Goal: Find specific page/section: Find specific page/section

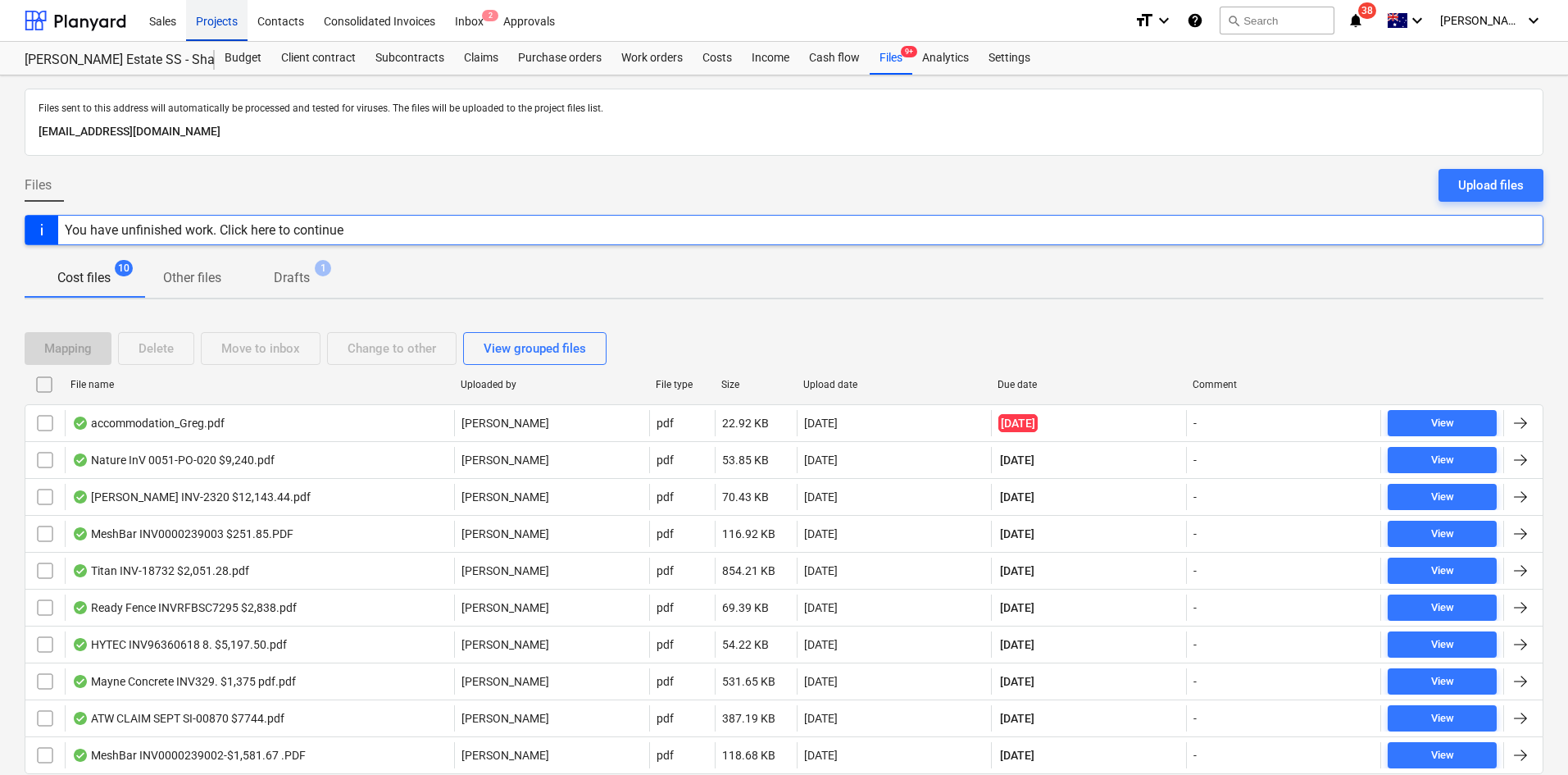
click at [212, 27] on div "Projects" at bounding box center [217, 20] width 61 height 41
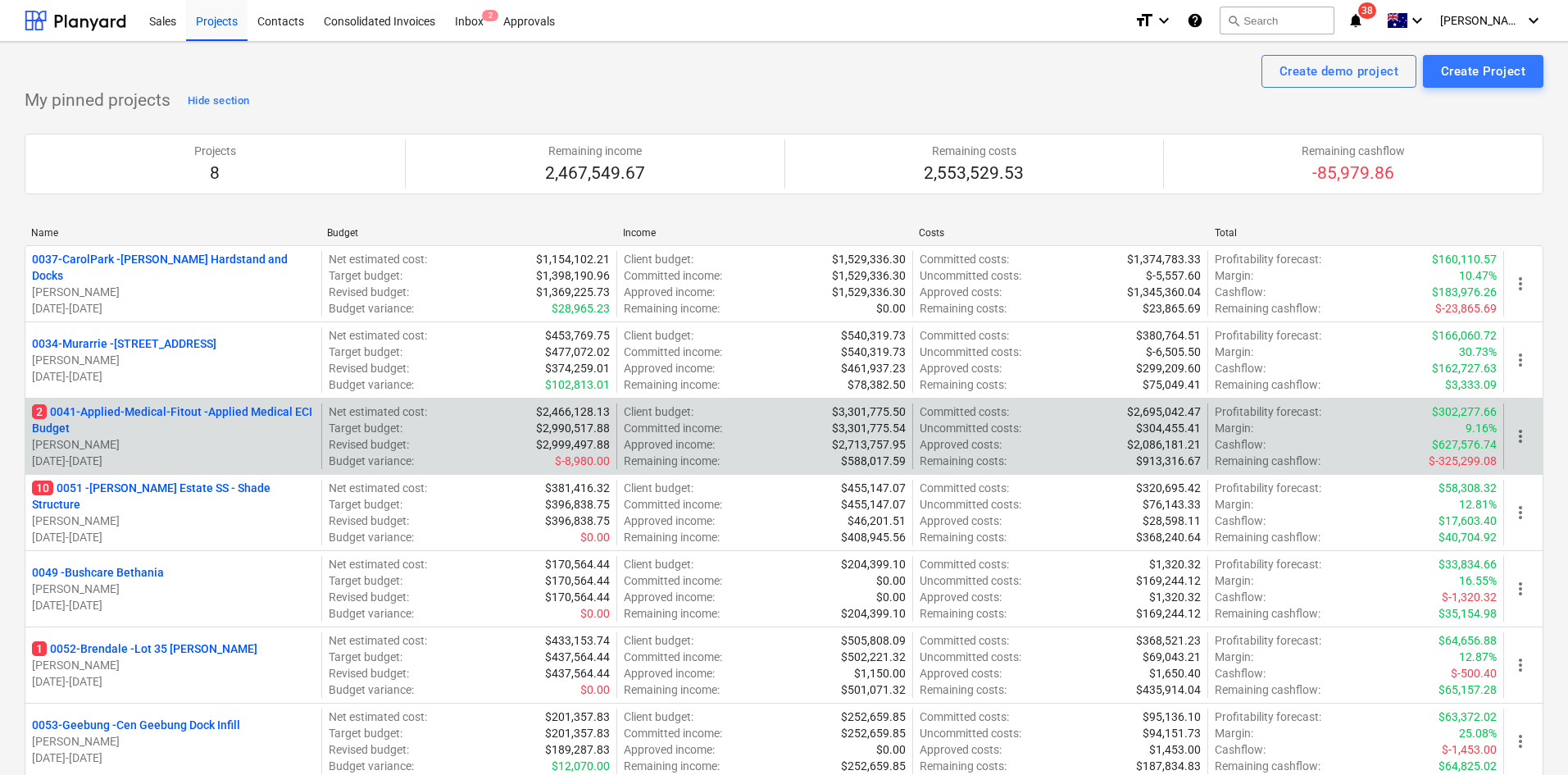
click at [158, 417] on p "2 0041-Applied-Medical-Fitout - Applied Medical ECI Budget" at bounding box center [172, 419] width 283 height 33
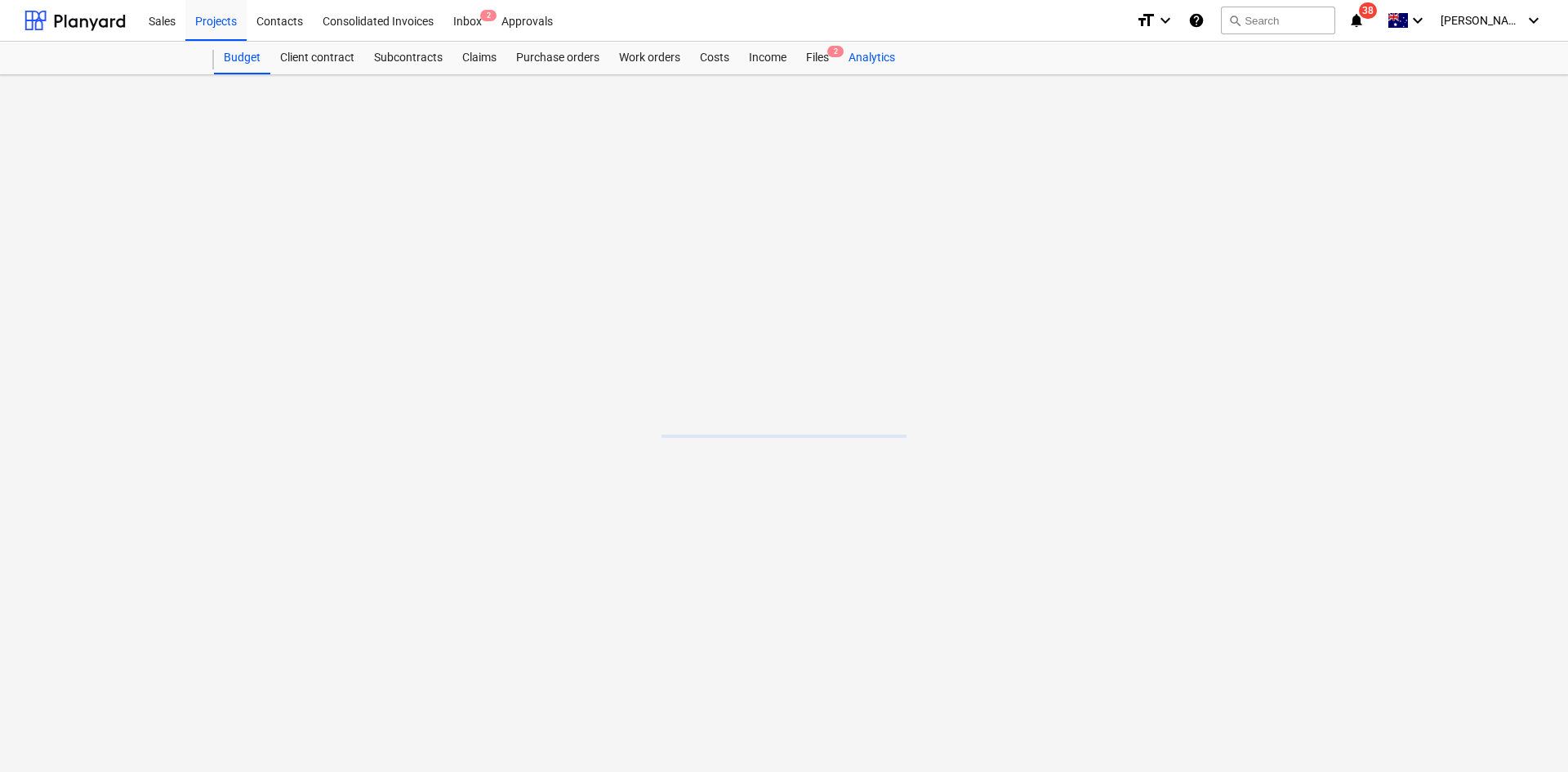
click at [838, 69] on div "Analytics" at bounding box center [871, 57] width 66 height 32
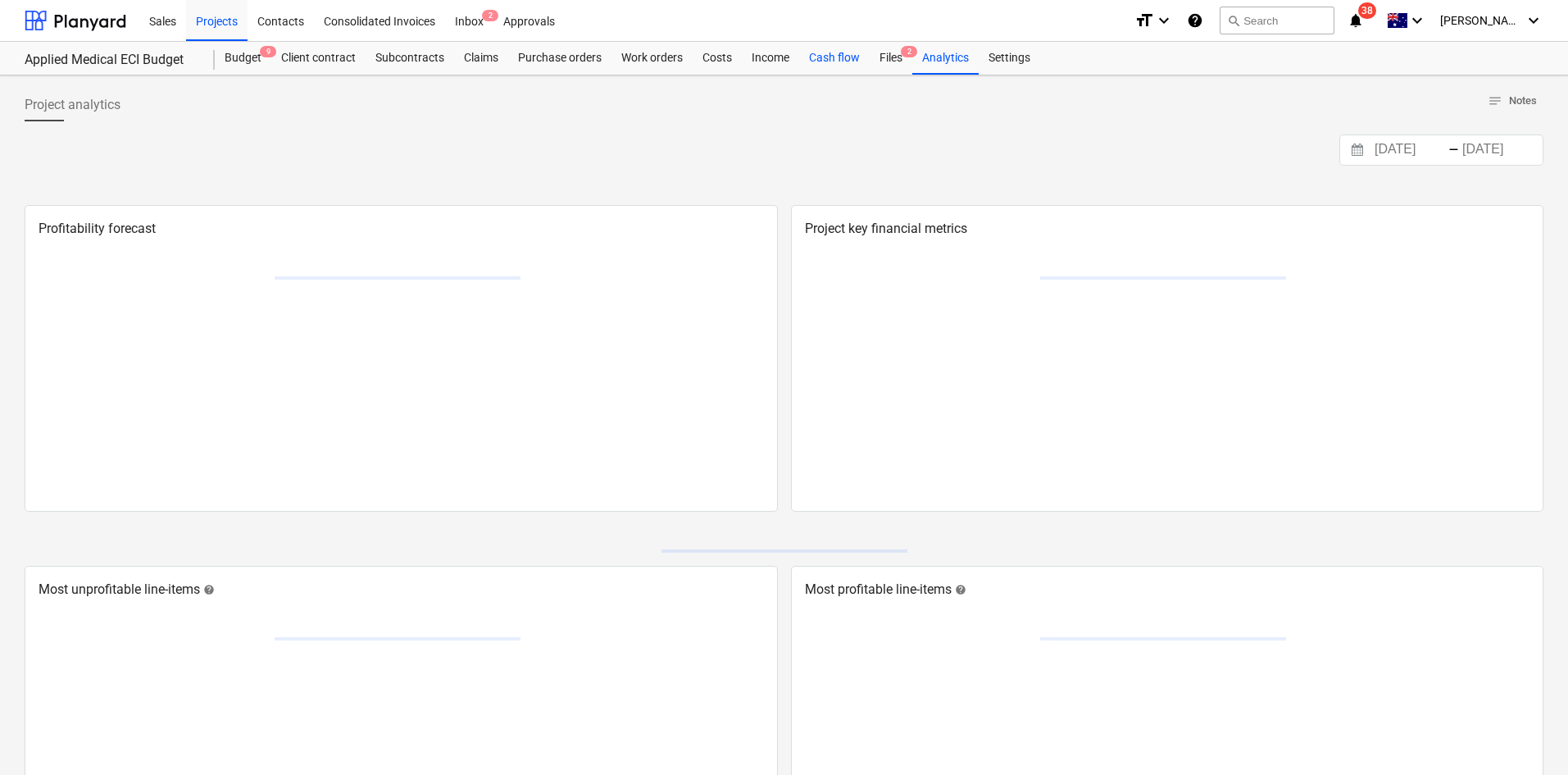
click at [828, 60] on div "Cash flow" at bounding box center [835, 57] width 71 height 33
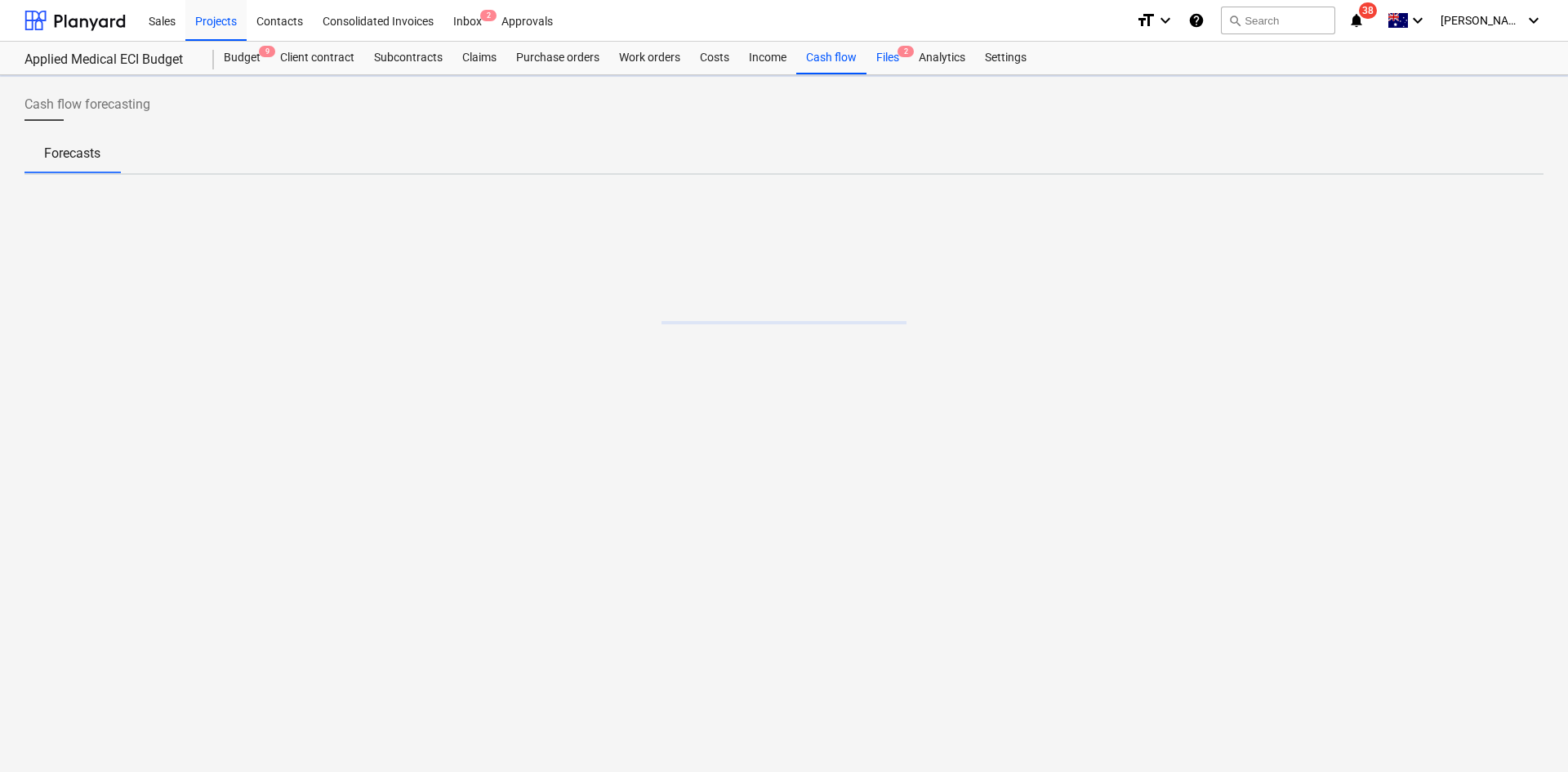
click at [891, 56] on div "Files 2" at bounding box center [887, 57] width 42 height 32
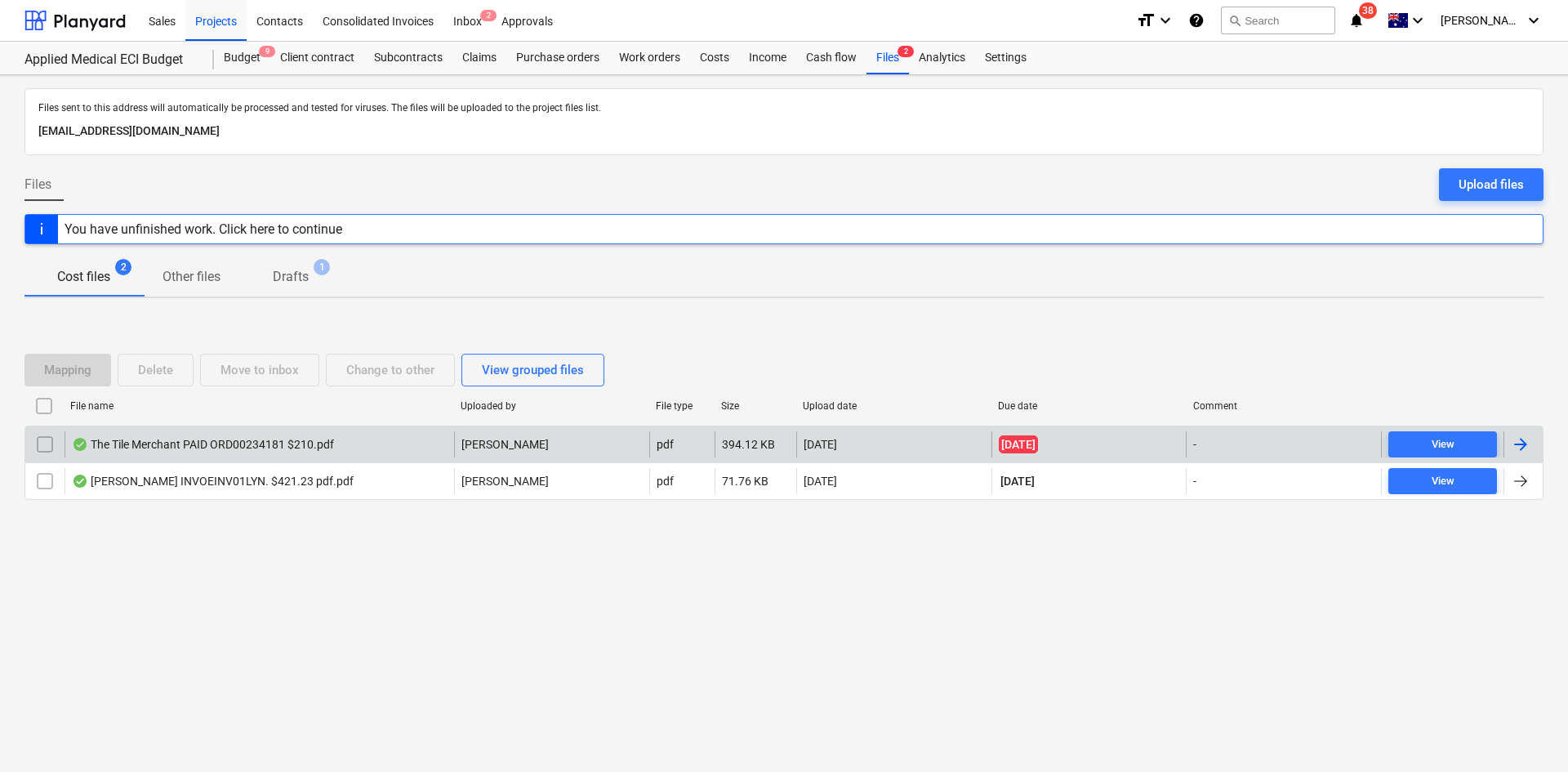
click at [157, 443] on div "The Tile Merchant PAID ORD00234181 $210.pdf" at bounding box center [202, 444] width 262 height 13
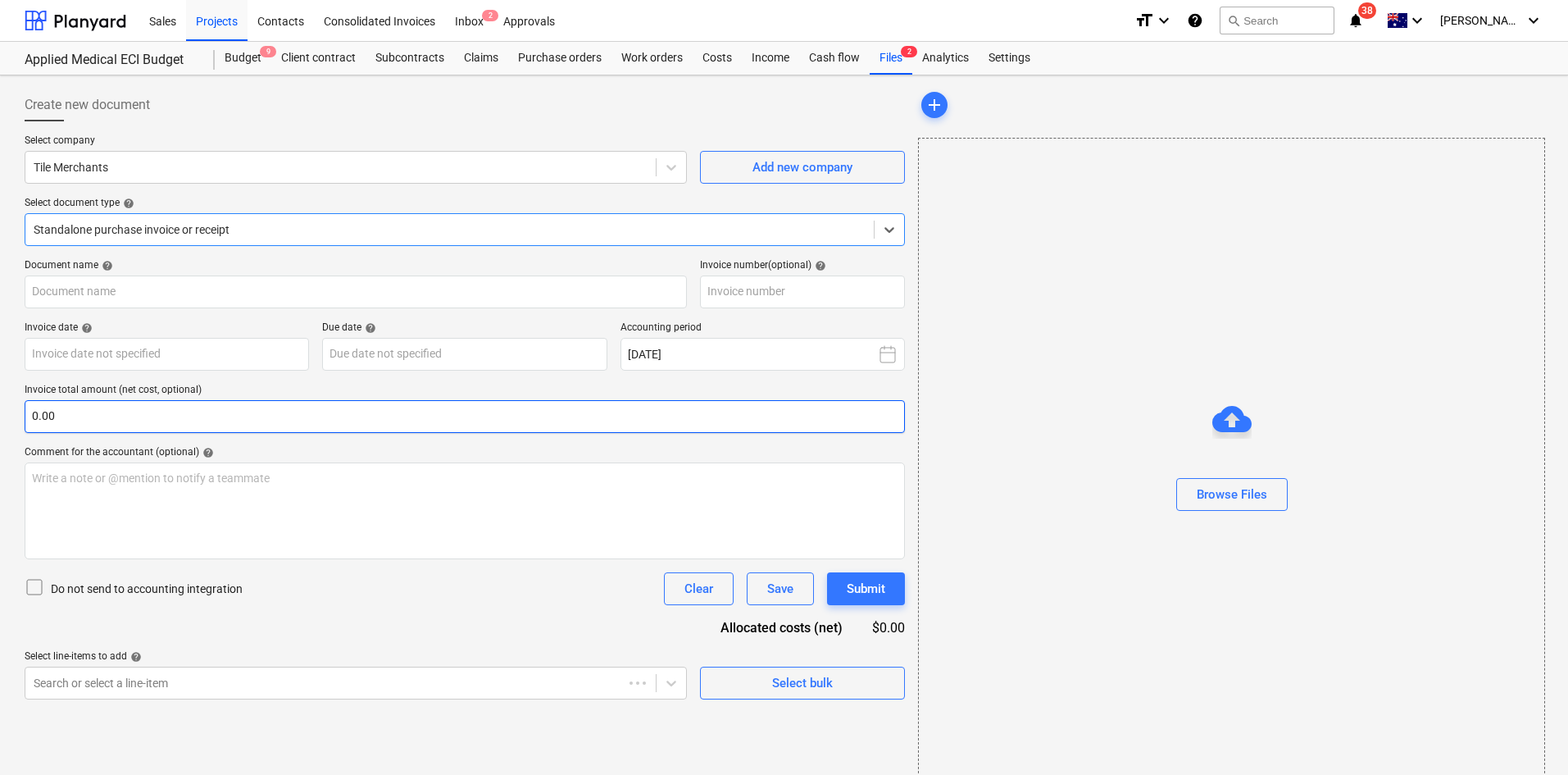
type input "00234181"
type input "[DATE]"
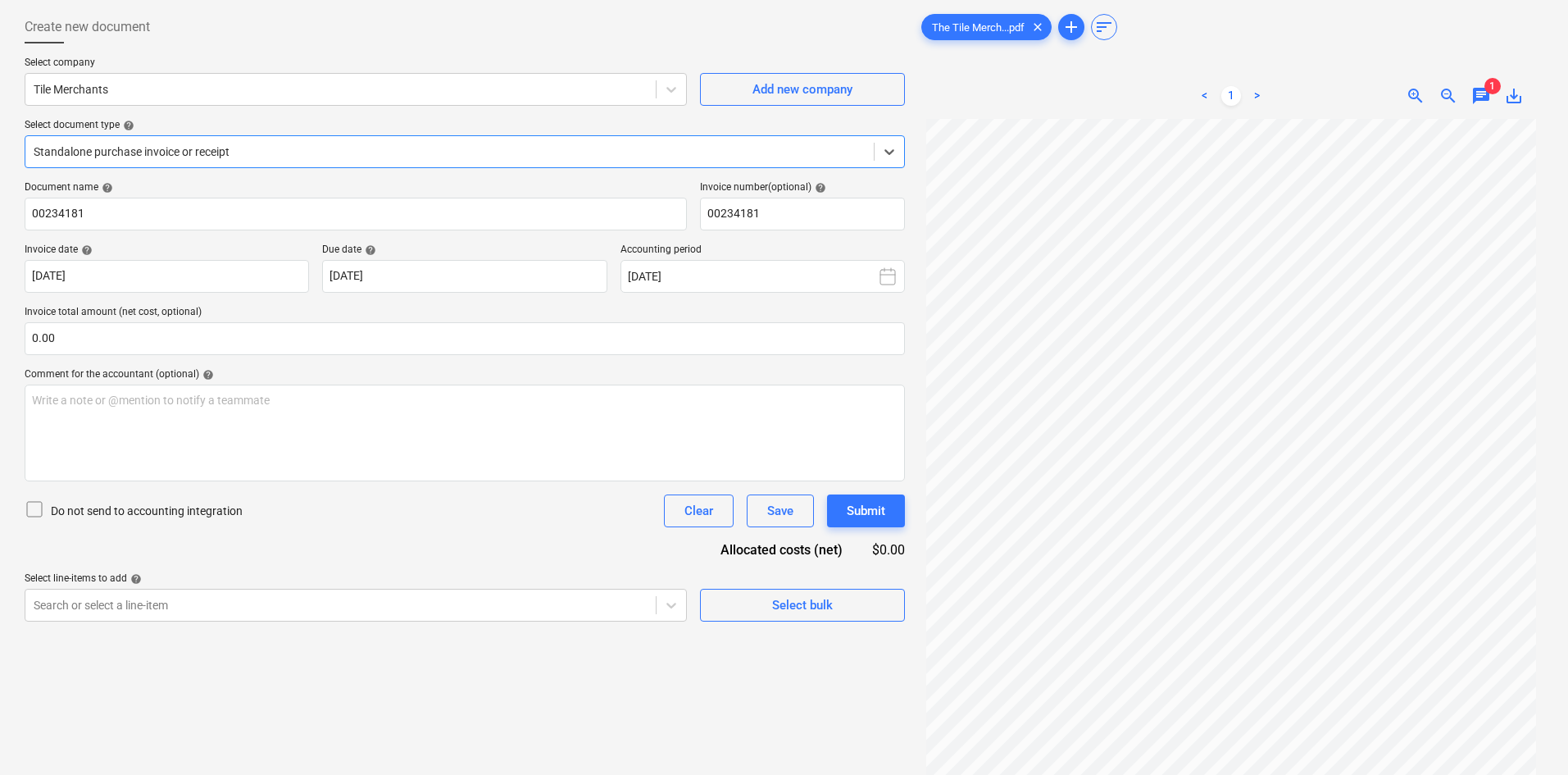
scroll to position [164, 0]
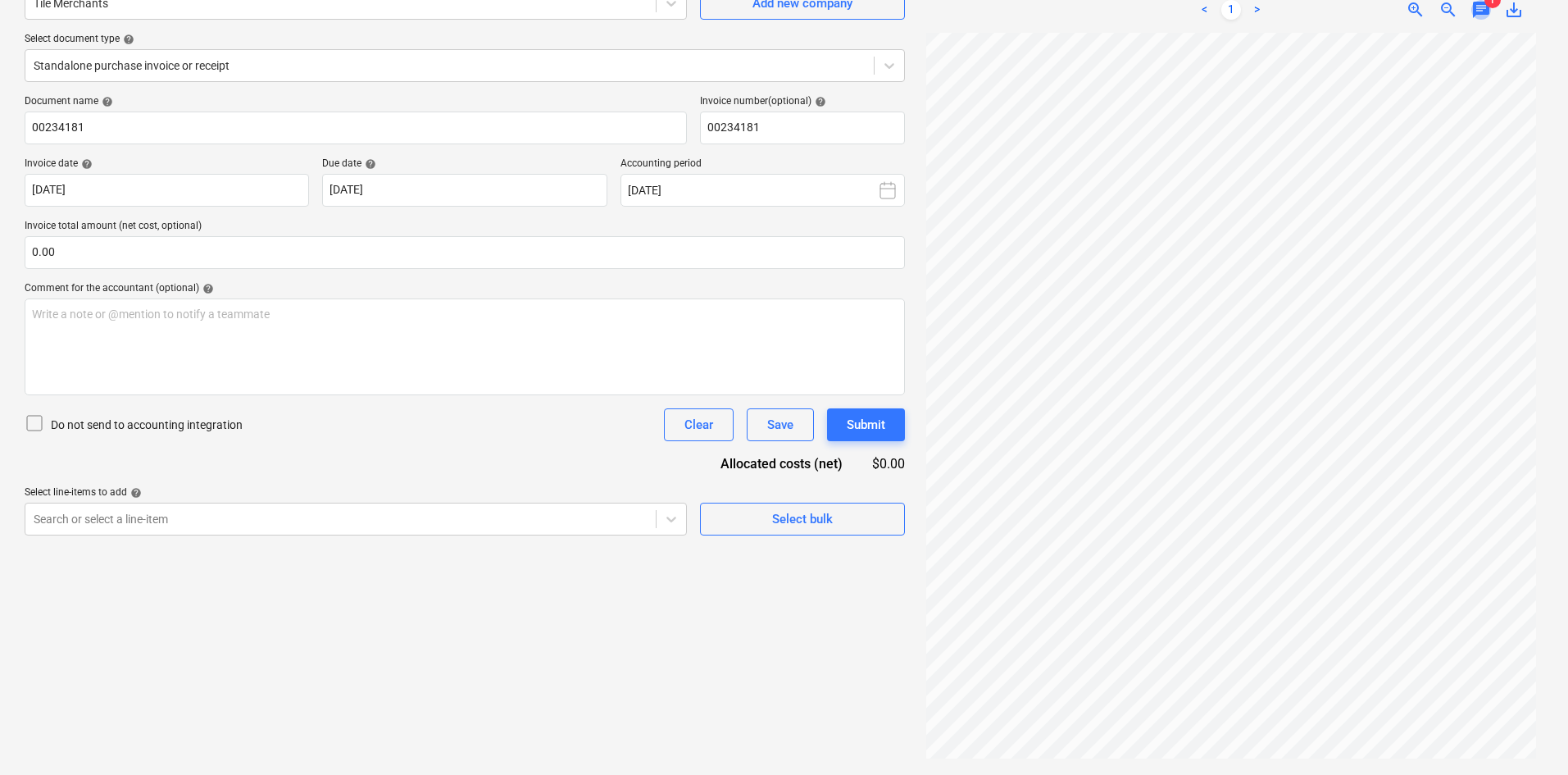
click at [1478, 14] on span "chat" at bounding box center [1481, 10] width 20 height 20
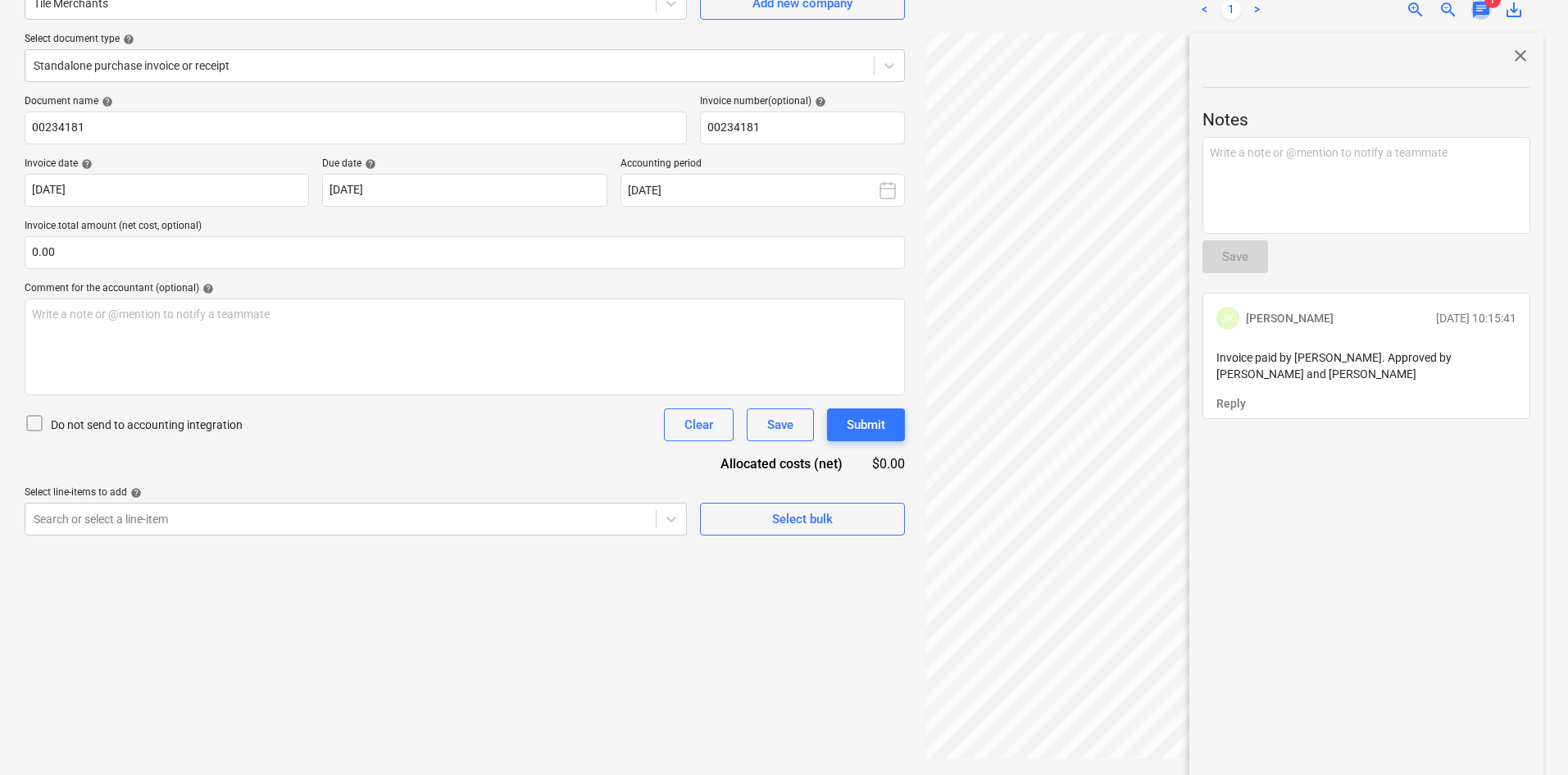
click at [1479, 15] on span "chat" at bounding box center [1481, 10] width 20 height 20
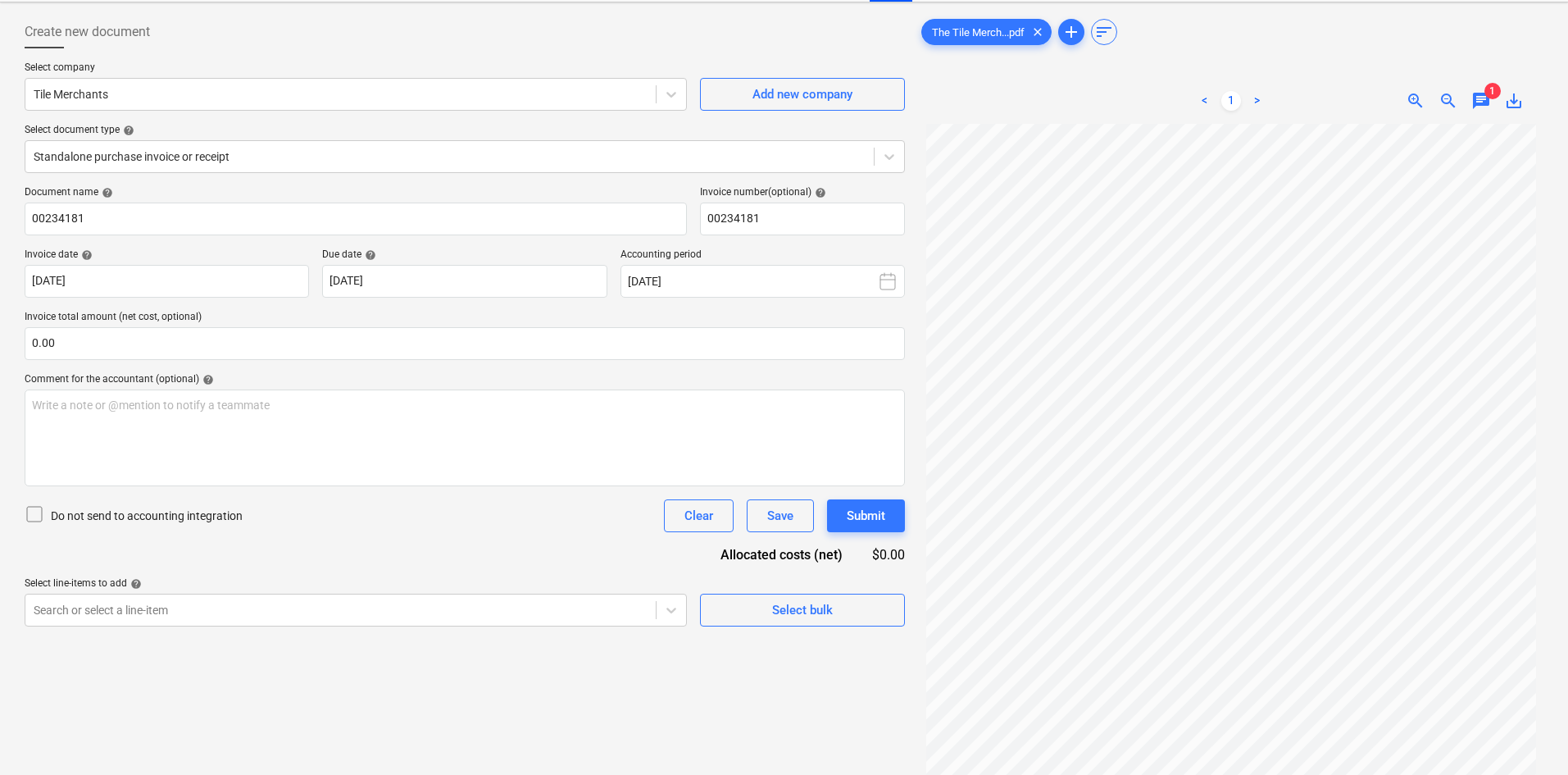
scroll to position [0, 0]
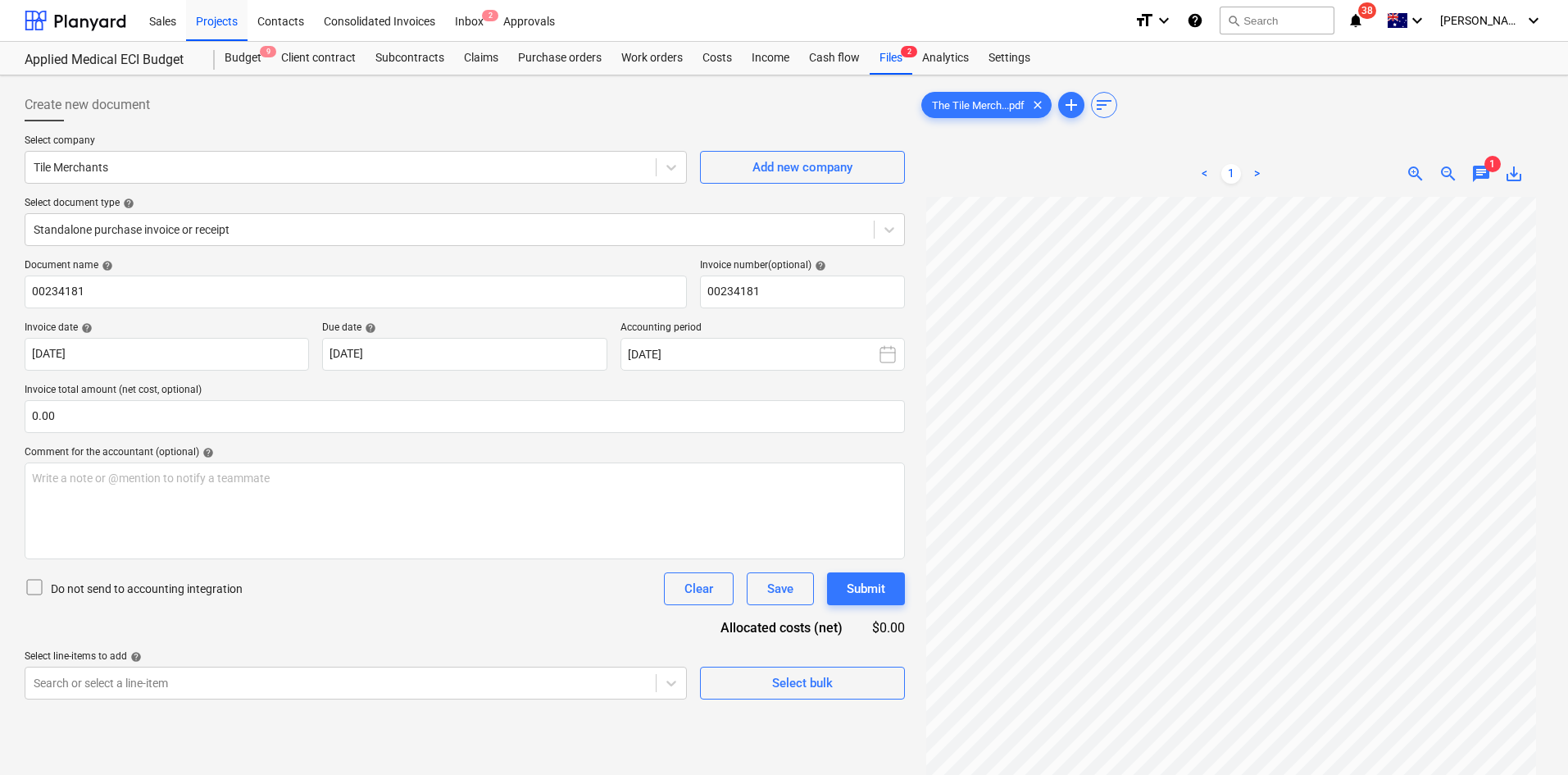
drag, startPoint x: 1305, startPoint y: 120, endPoint x: 1095, endPoint y: 121, distance: 210.0
click at [1305, 120] on div "The Tile Merch...pdf clear add sort" at bounding box center [1230, 105] width 626 height 33
drag, startPoint x: 227, startPoint y: 23, endPoint x: 51, endPoint y: 154, distance: 219.4
click at [227, 23] on div "Projects" at bounding box center [217, 20] width 61 height 41
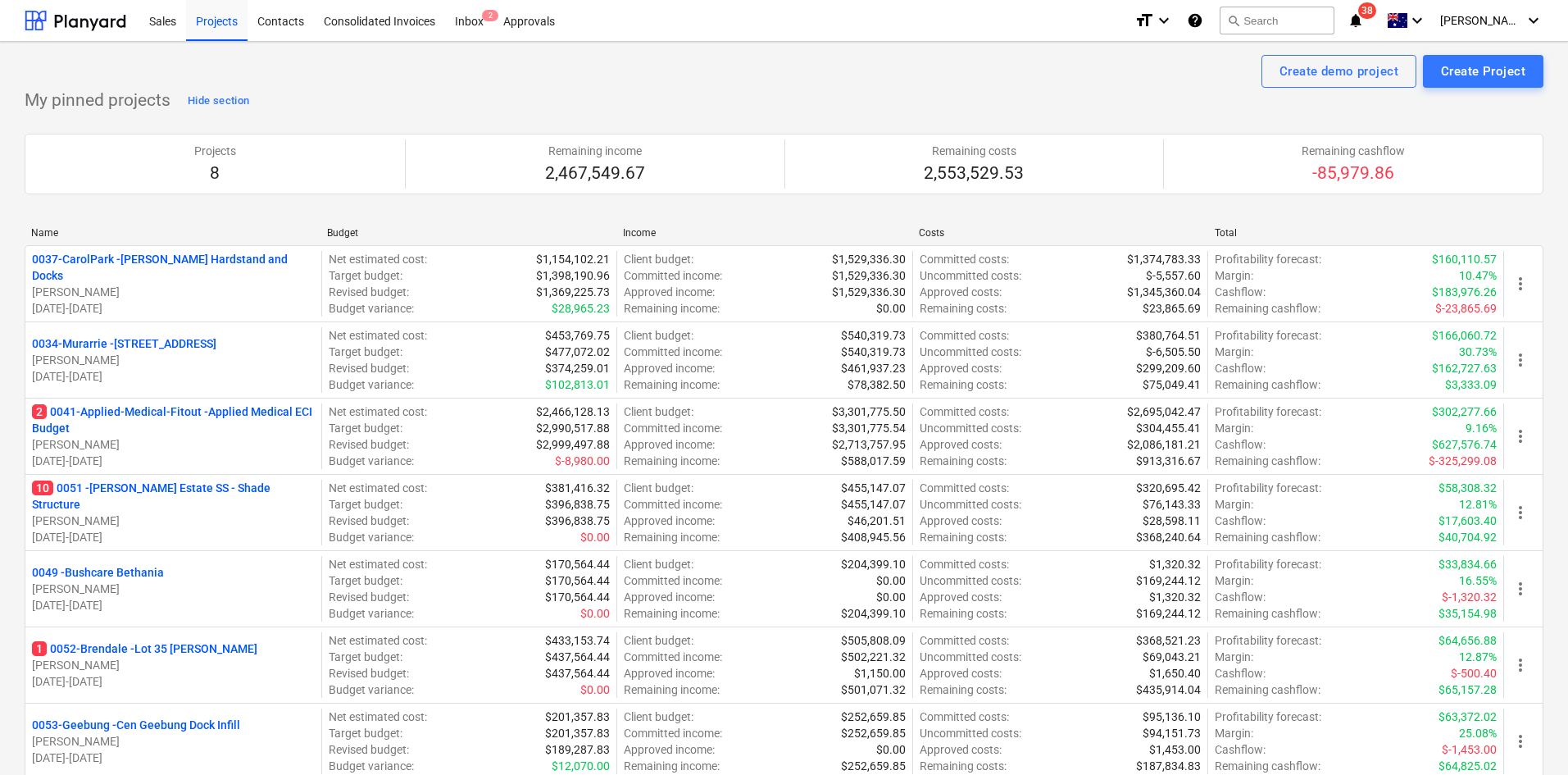
click at [363, 81] on div "Create demo project Create Project" at bounding box center [784, 71] width 1519 height 33
drag, startPoint x: 136, startPoint y: 415, endPoint x: 202, endPoint y: 399, distance: 67.9
click at [136, 414] on p "2 0041-Applied-Medical-Fitout - Applied Medical ECI Budget" at bounding box center [172, 419] width 283 height 33
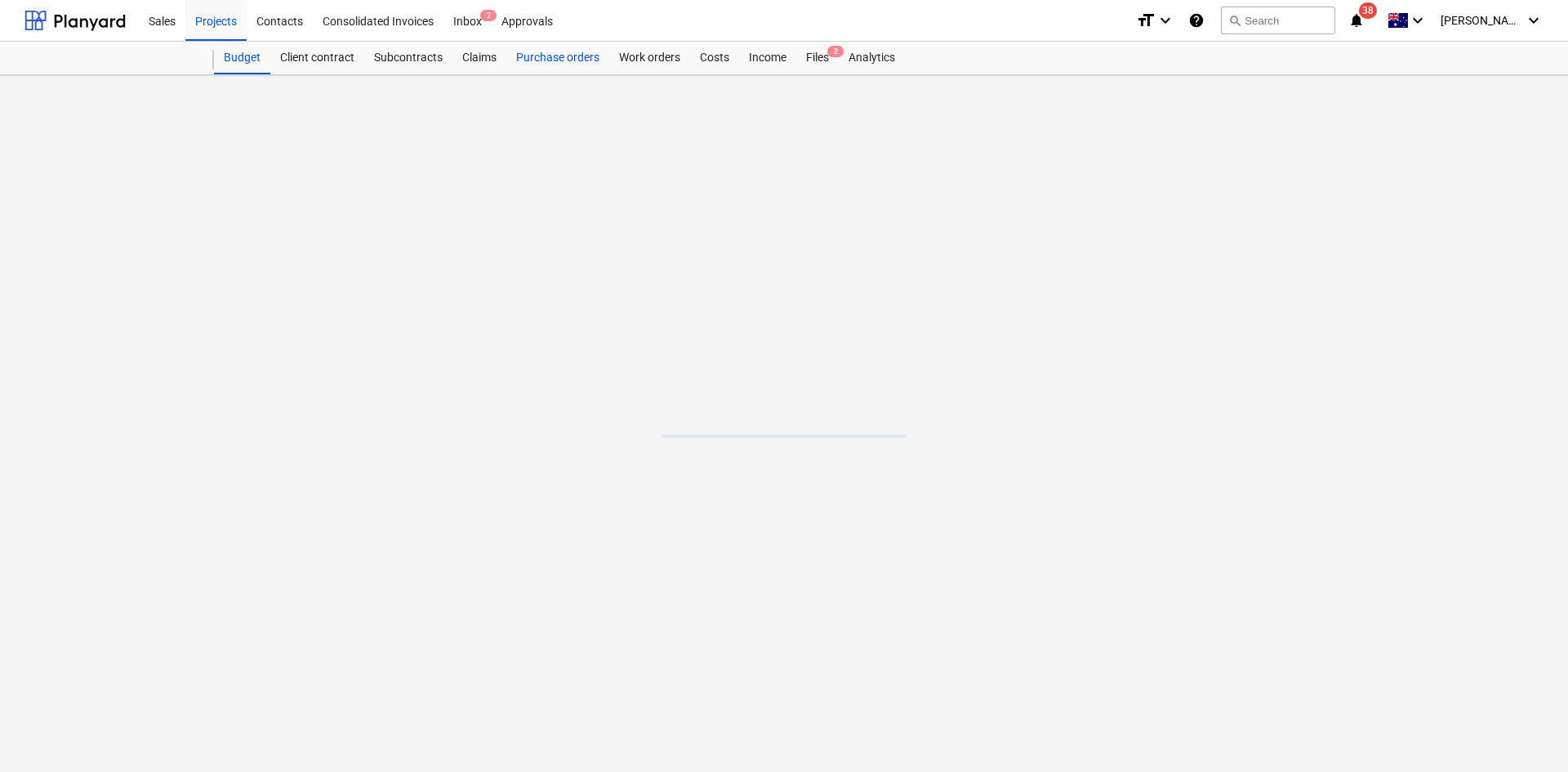
click at [559, 56] on div "Purchase orders" at bounding box center [558, 57] width 103 height 32
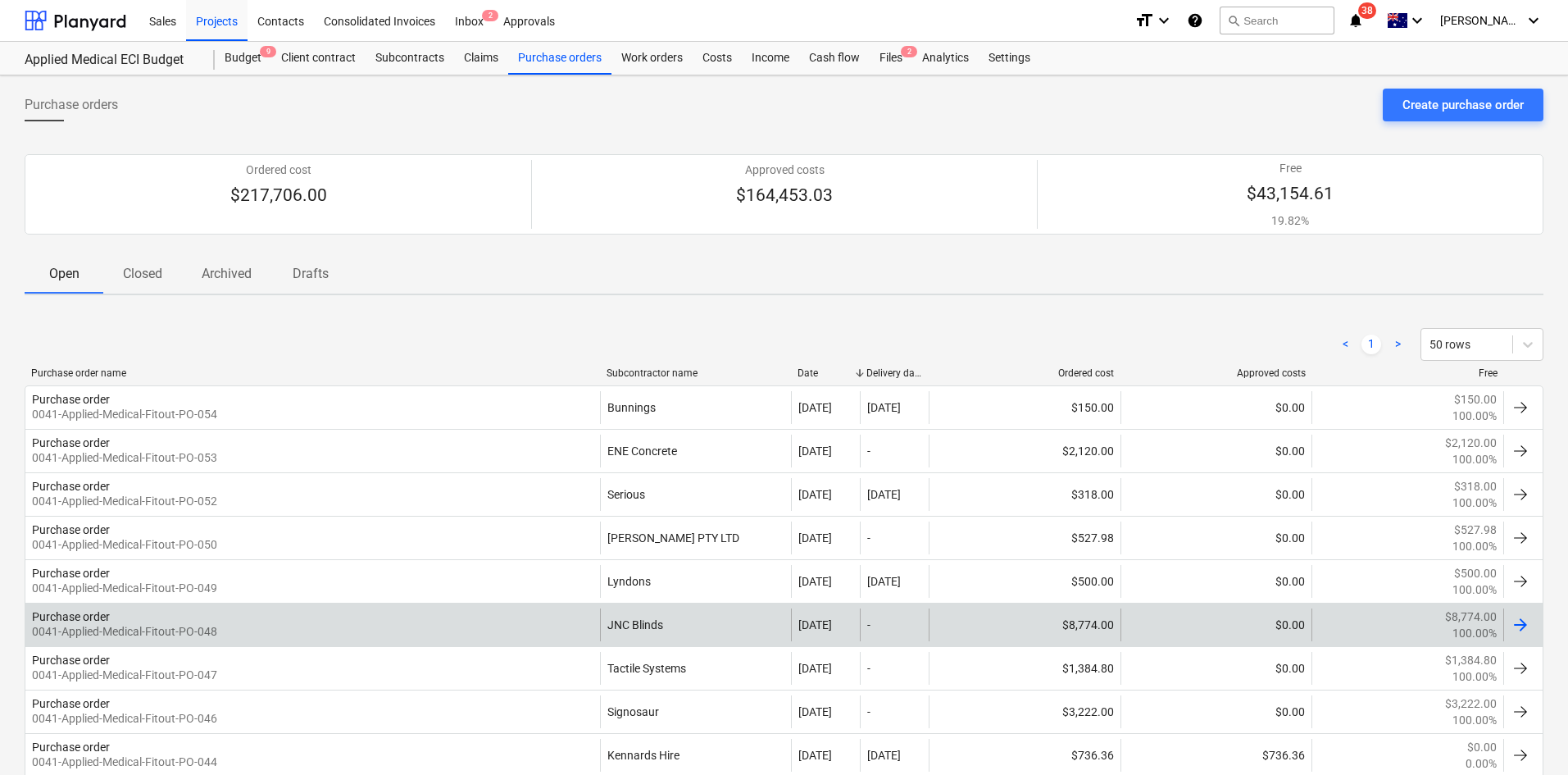
click at [431, 631] on div "Purchase order 0041-Applied-Medical-Fitout-PO-048" at bounding box center [312, 624] width 575 height 33
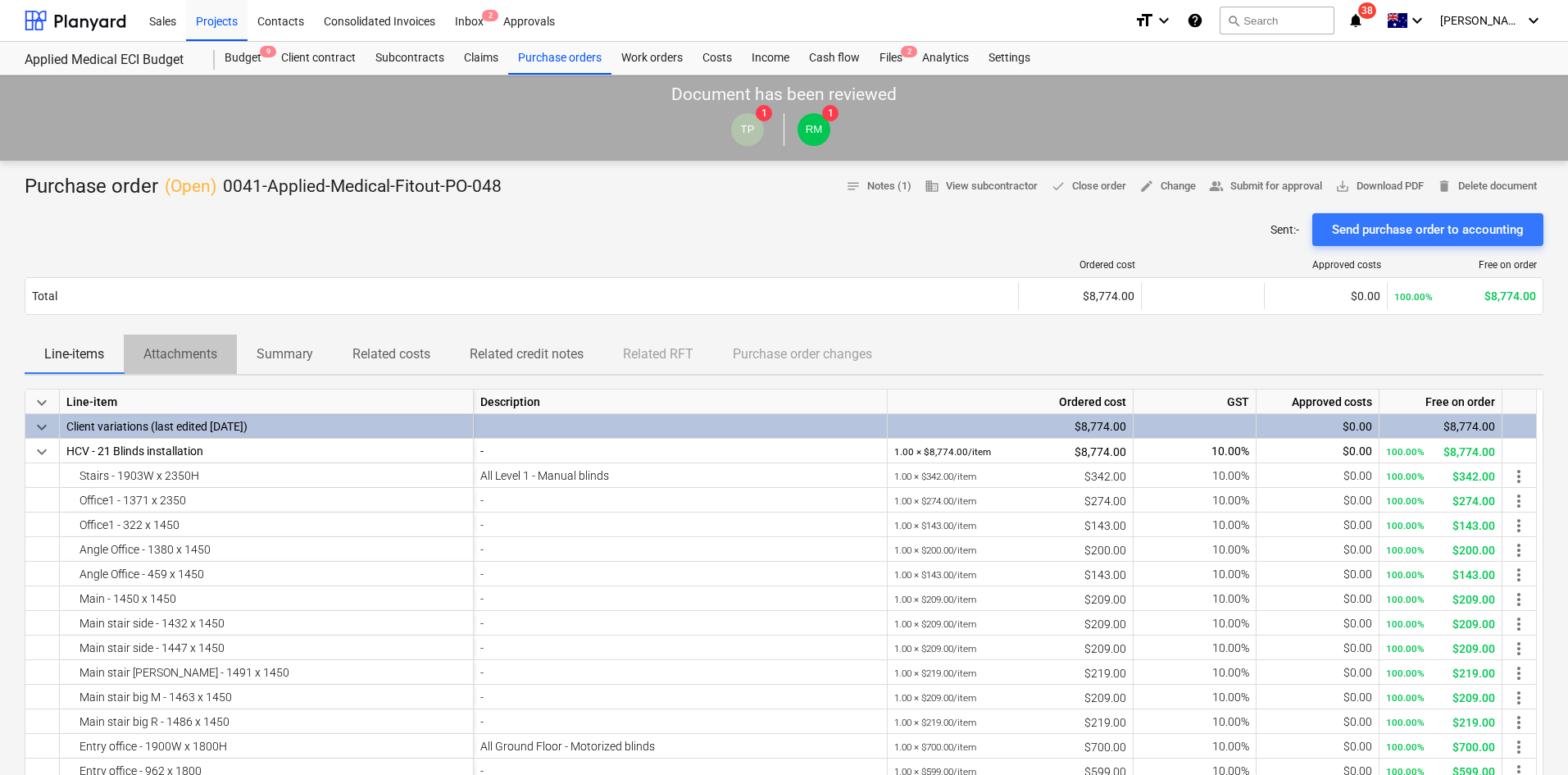
click at [204, 357] on p "Attachments" at bounding box center [180, 354] width 74 height 20
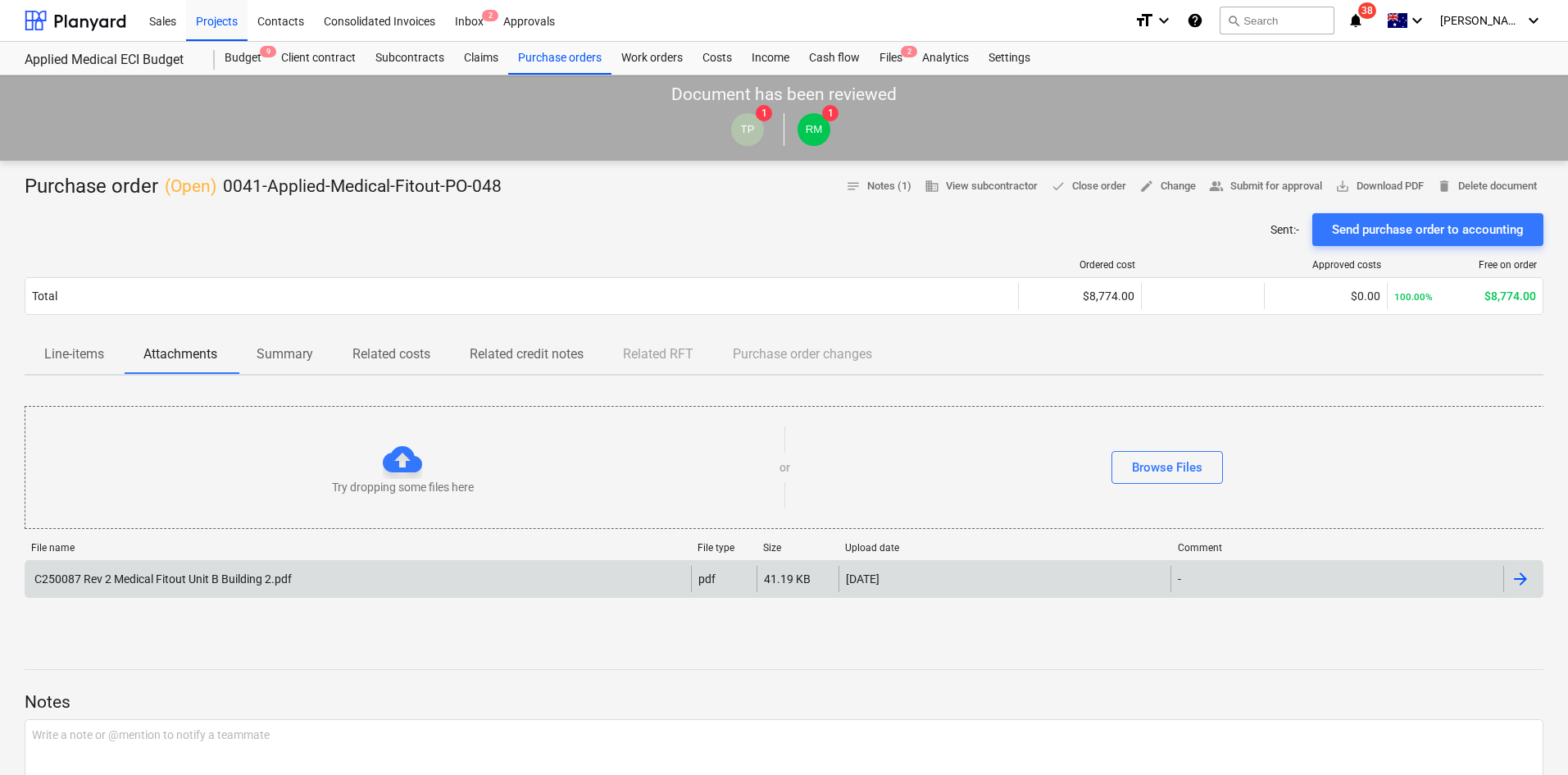
click at [172, 587] on div "C250087 Rev 2 Medical Fitout Unit B Building 2.pdf" at bounding box center [358, 579] width 665 height 27
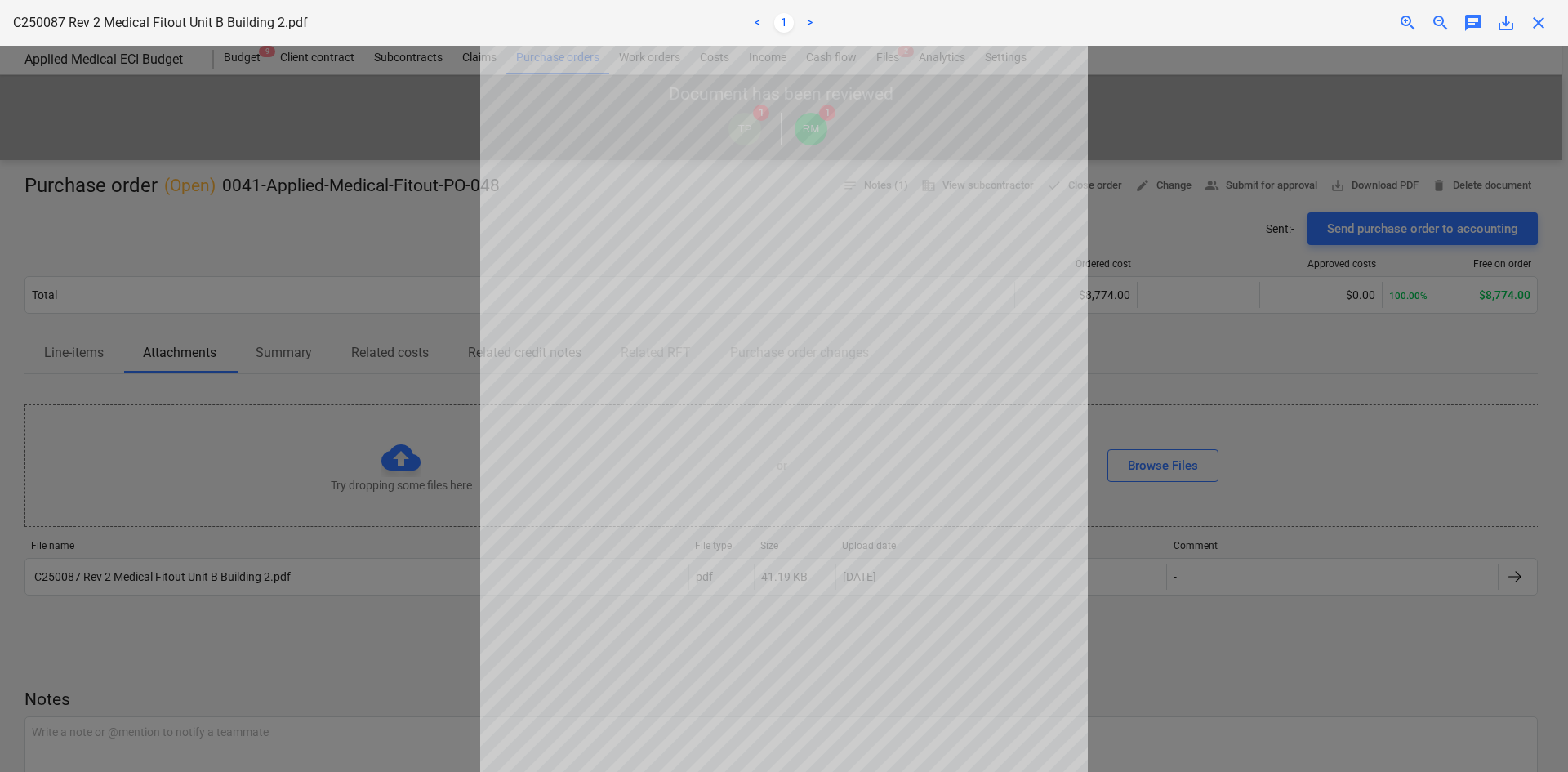
click at [1542, 27] on span "close" at bounding box center [1539, 23] width 20 height 20
